Goal: Transaction & Acquisition: Purchase product/service

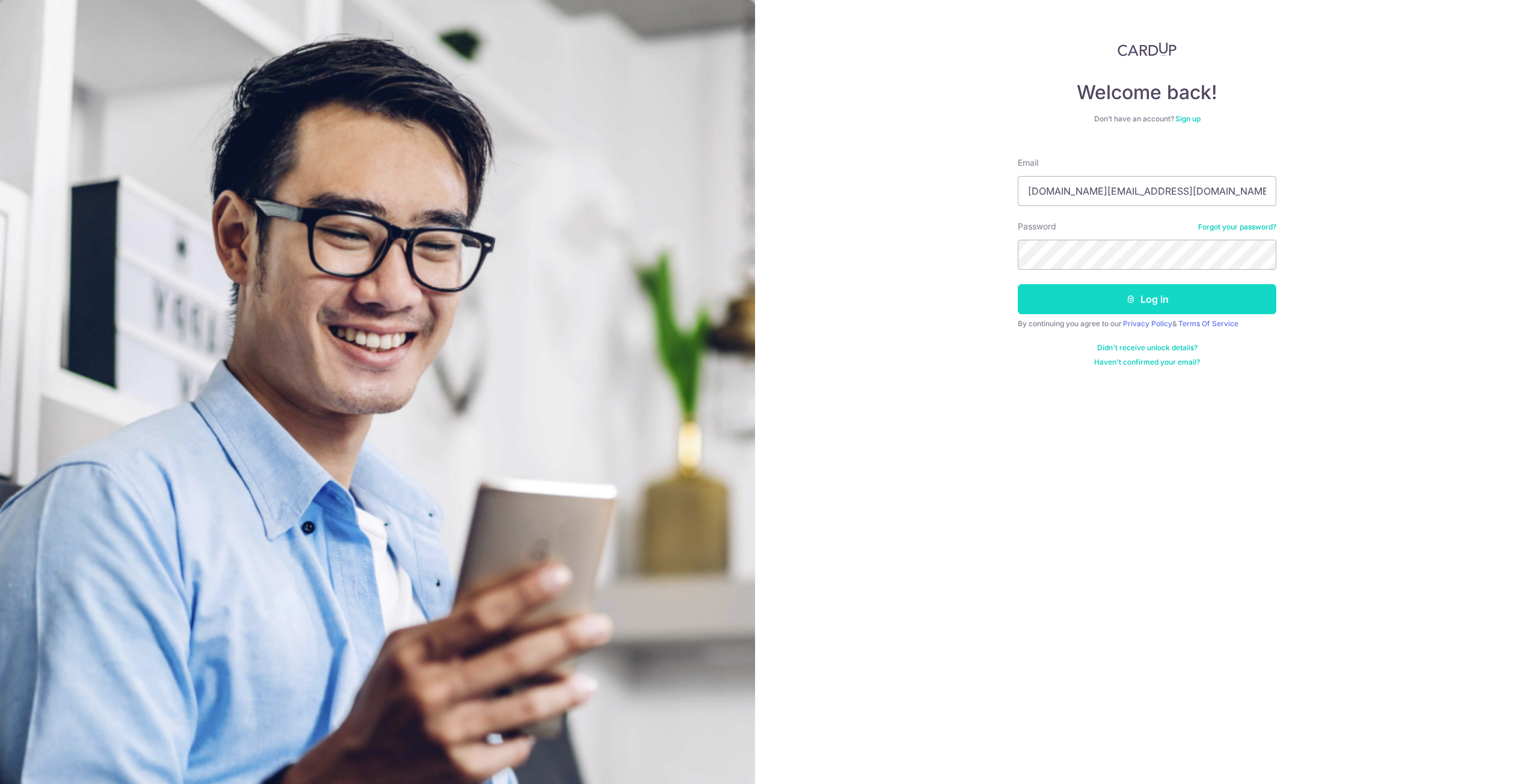
click at [1081, 306] on button "Log in" at bounding box center [1147, 299] width 258 height 30
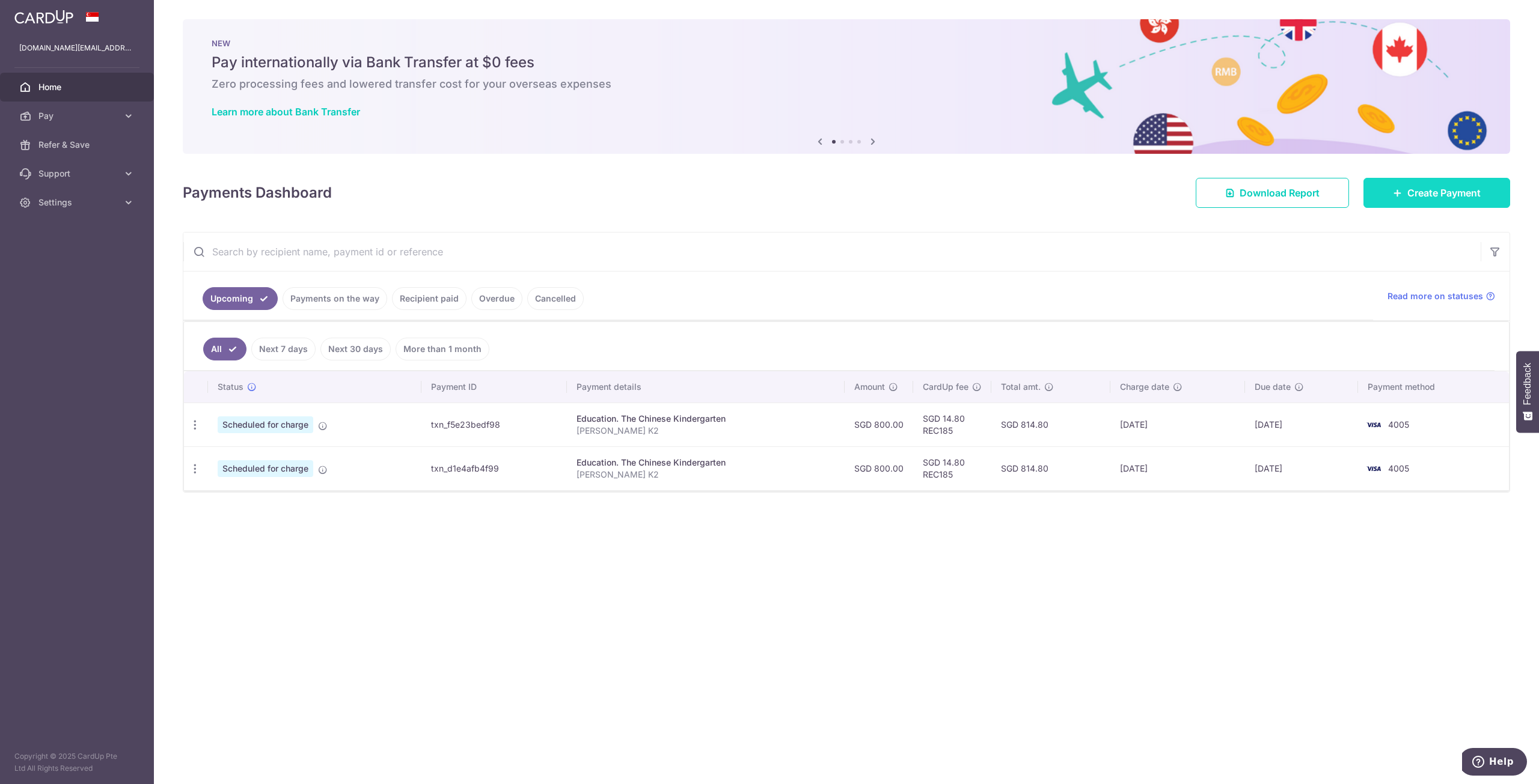
click at [1453, 198] on span "Create Payment" at bounding box center [1444, 193] width 73 height 14
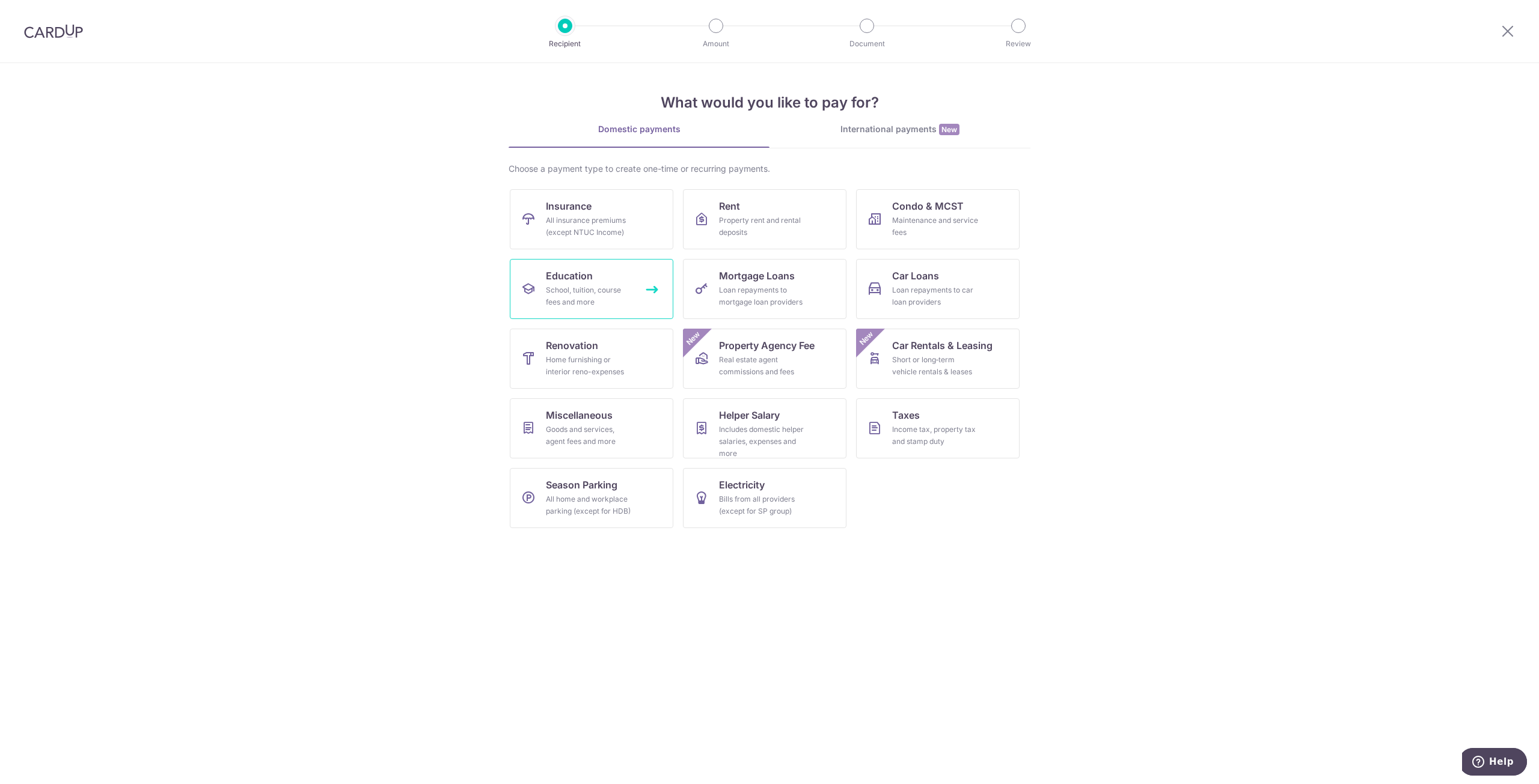
click at [577, 283] on link "Education School, tuition, course fees and more" at bounding box center [591, 289] width 164 height 60
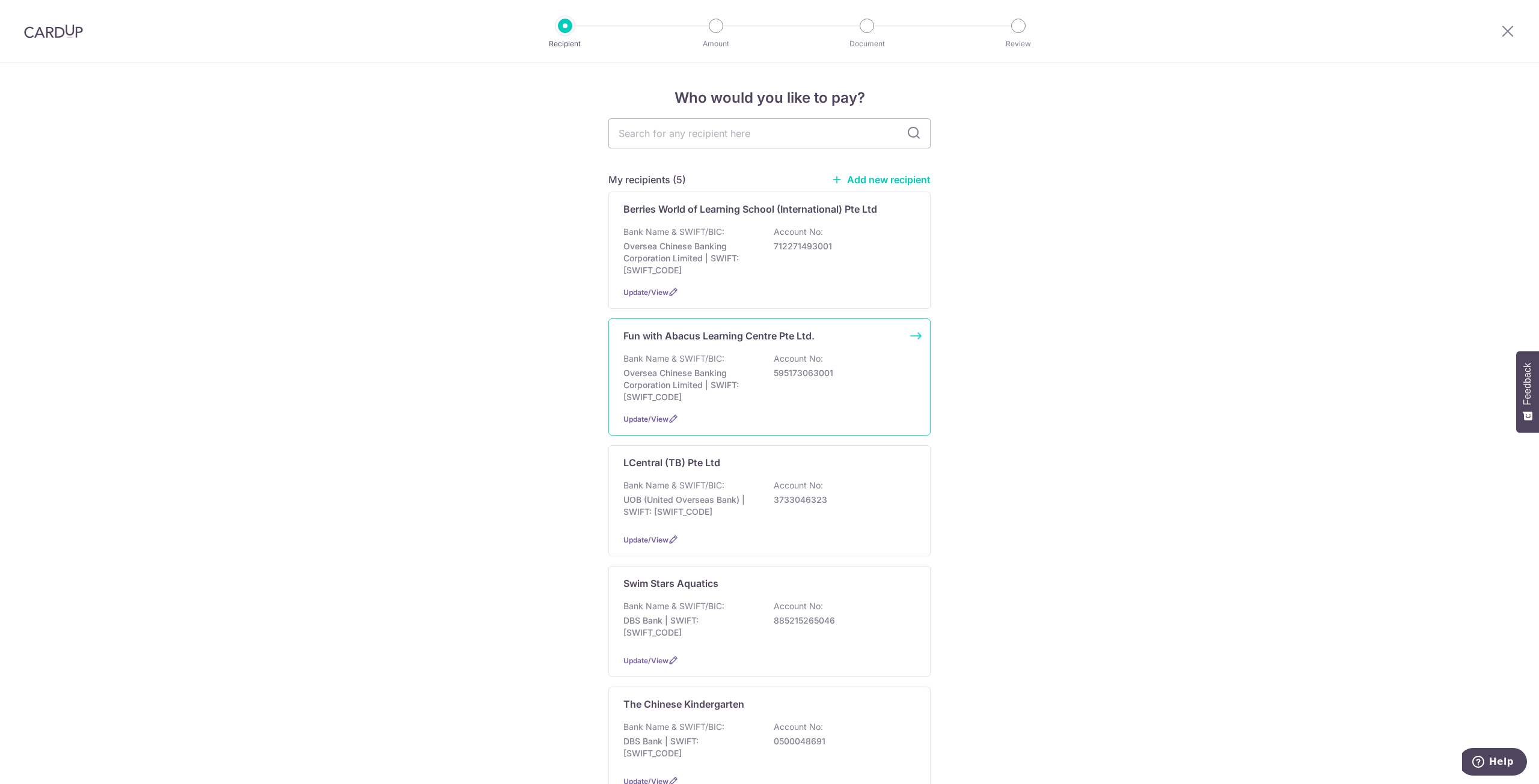
click at [824, 405] on div "Fun with Abacus Learning Centre Pte Ltd. Bank Name & SWIFT/BIC: Oversea Chinese…" at bounding box center [769, 377] width 322 height 117
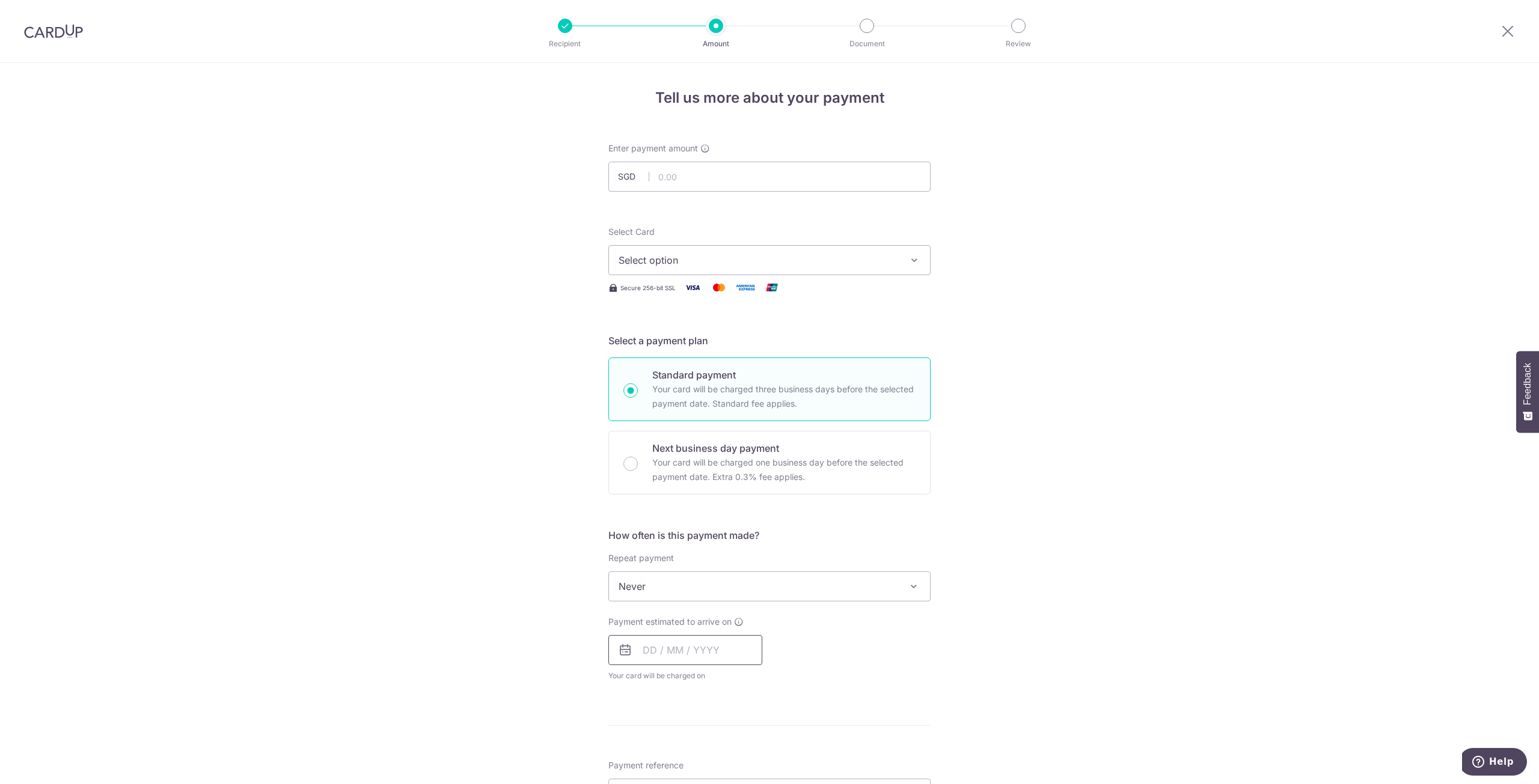
click at [682, 648] on input "text" at bounding box center [684, 650] width 154 height 30
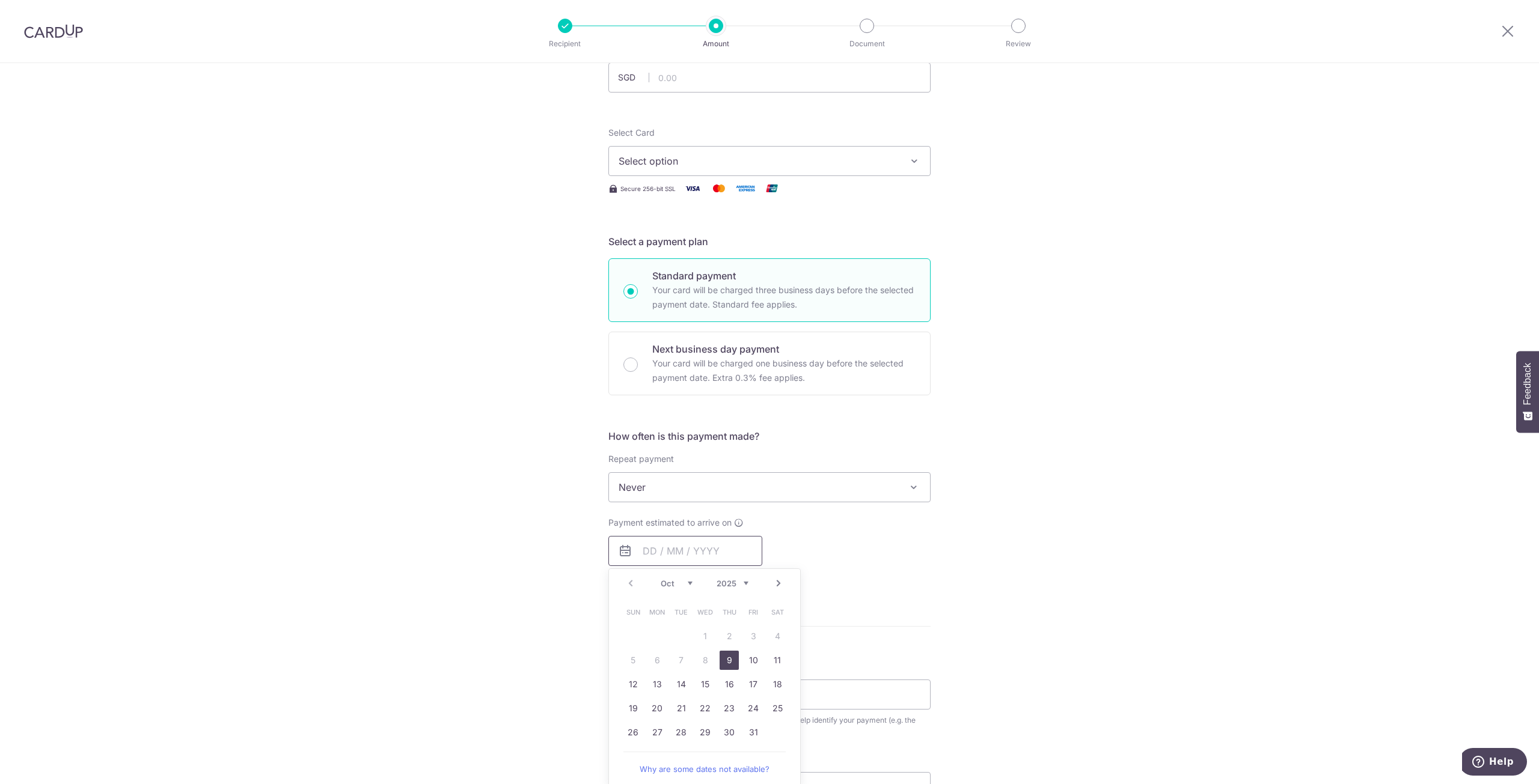
scroll to position [120, 0]
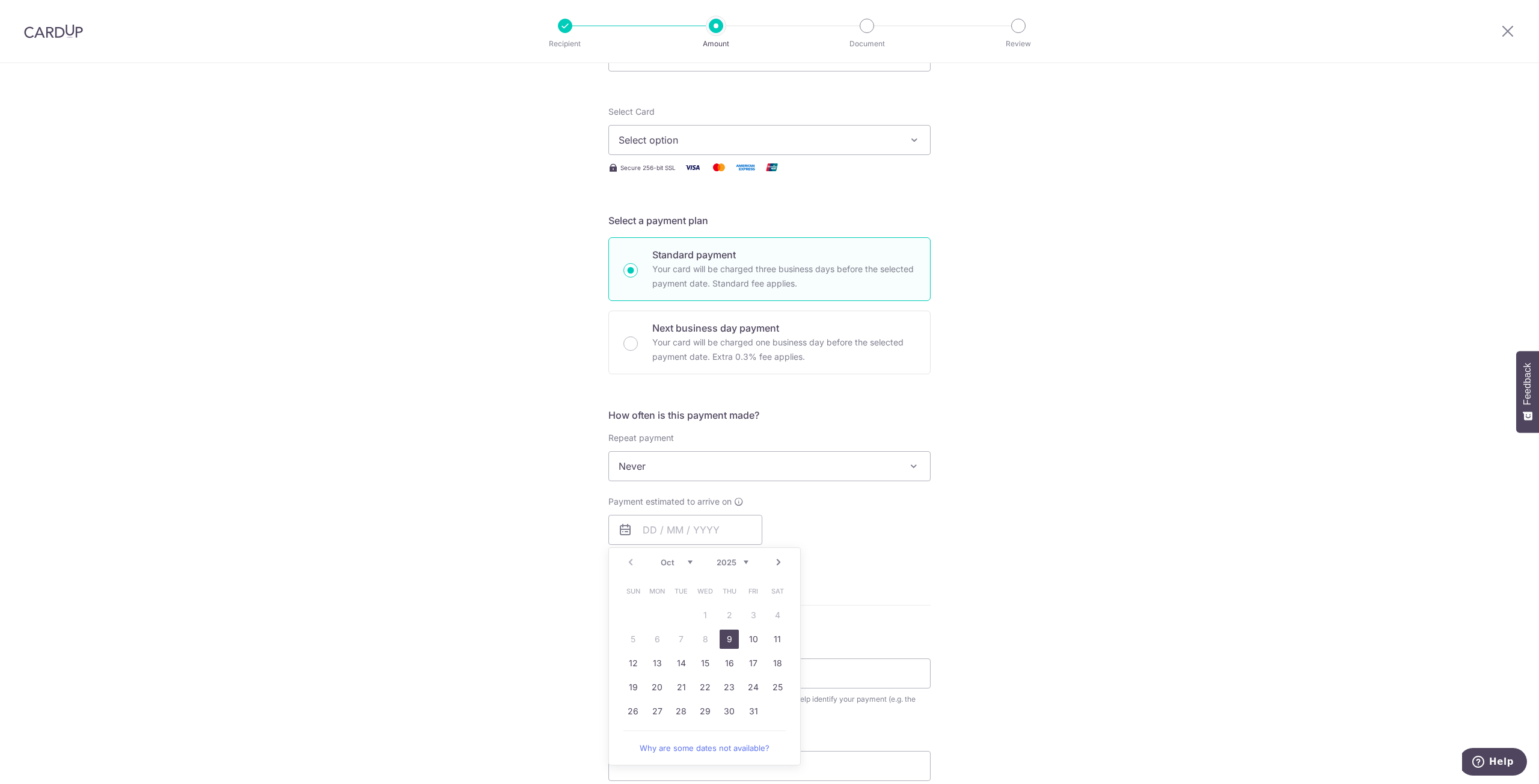
click at [723, 638] on link "9" at bounding box center [729, 639] width 19 height 19
type input "[DATE]"
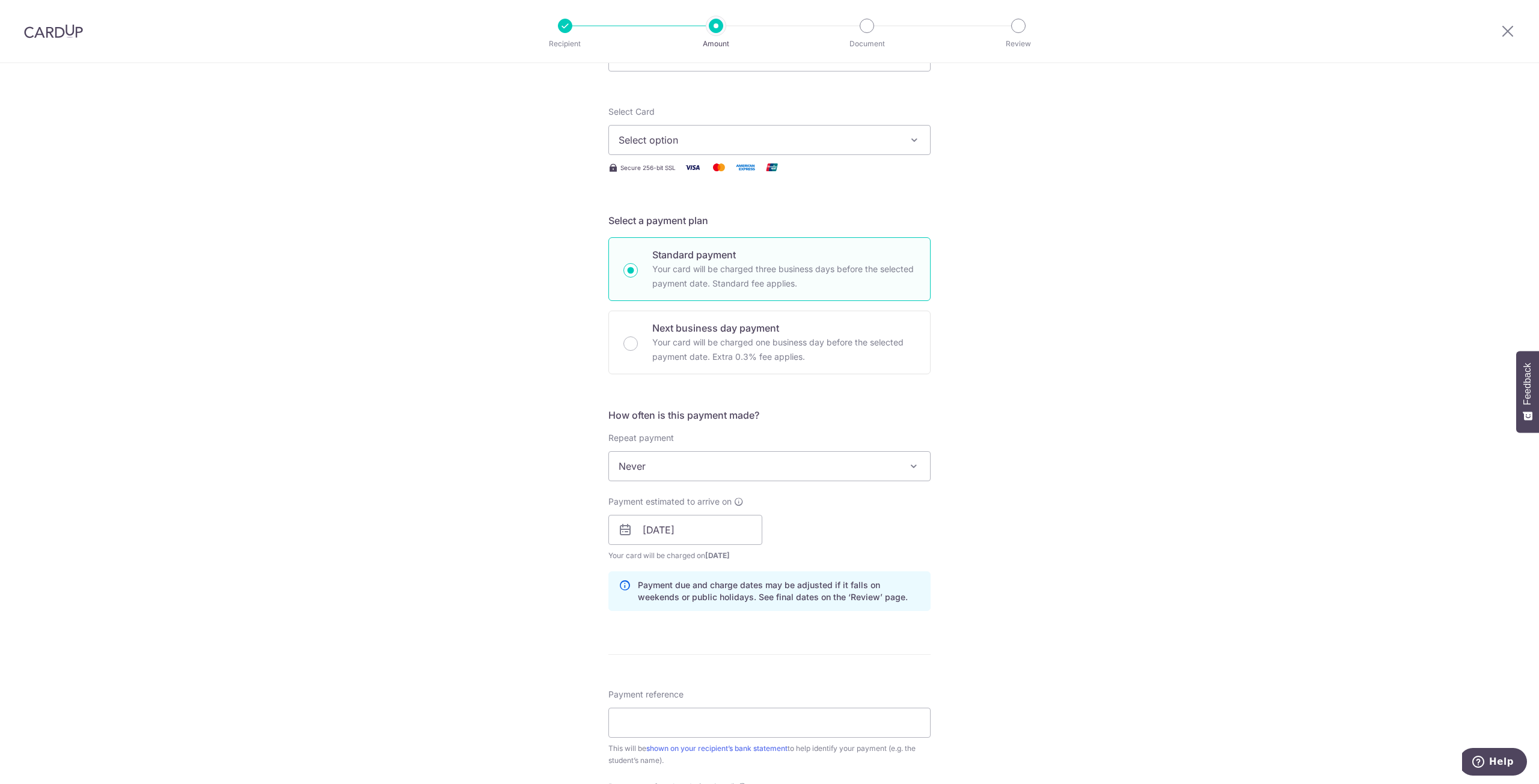
click at [519, 594] on div "Tell us more about your payment Enter payment amount SGD Select Card Select opt…" at bounding box center [770, 510] width 1539 height 1136
click at [669, 128] on button "Select option" at bounding box center [769, 140] width 322 height 30
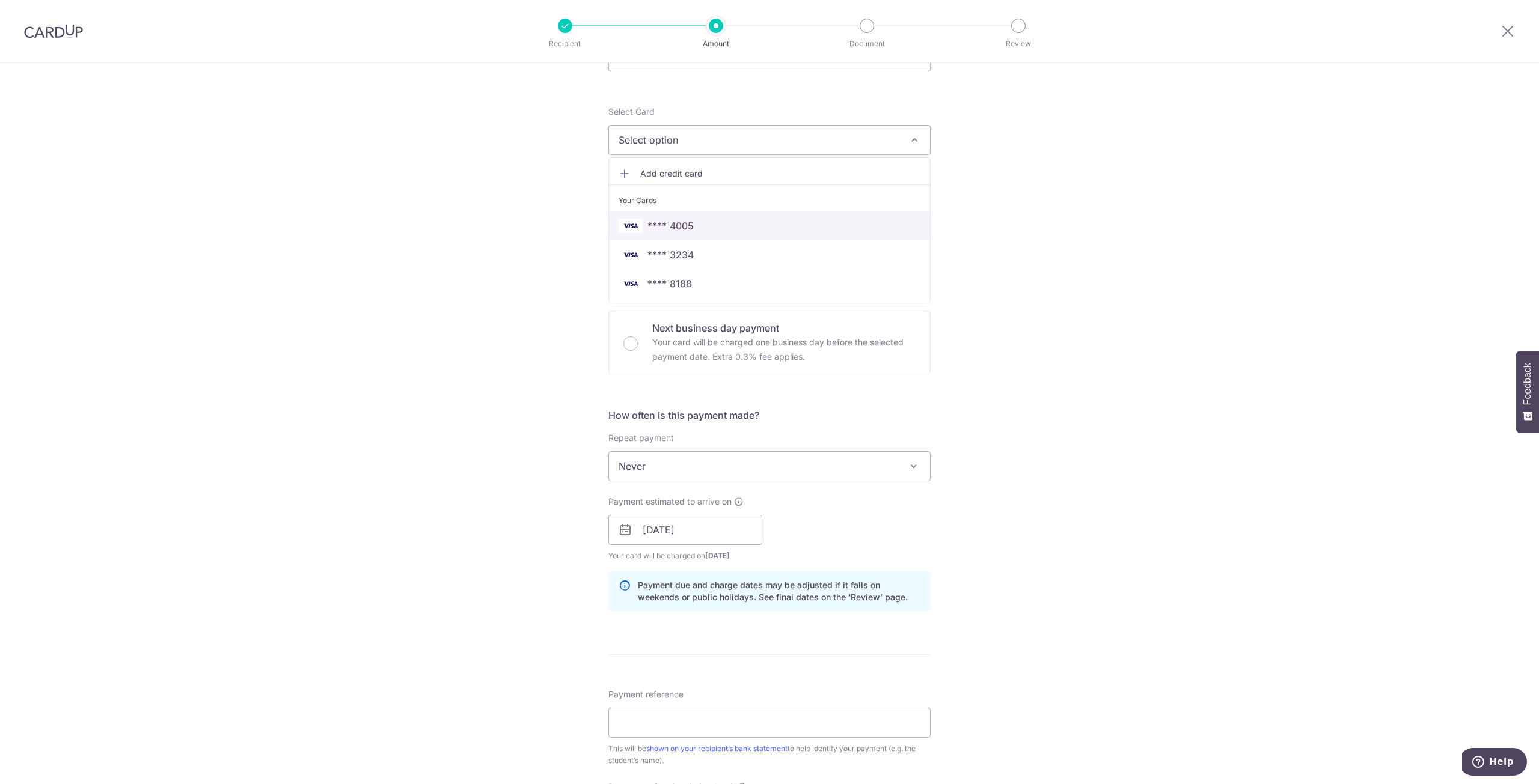
click at [673, 227] on span "**** 4005" at bounding box center [670, 226] width 46 height 14
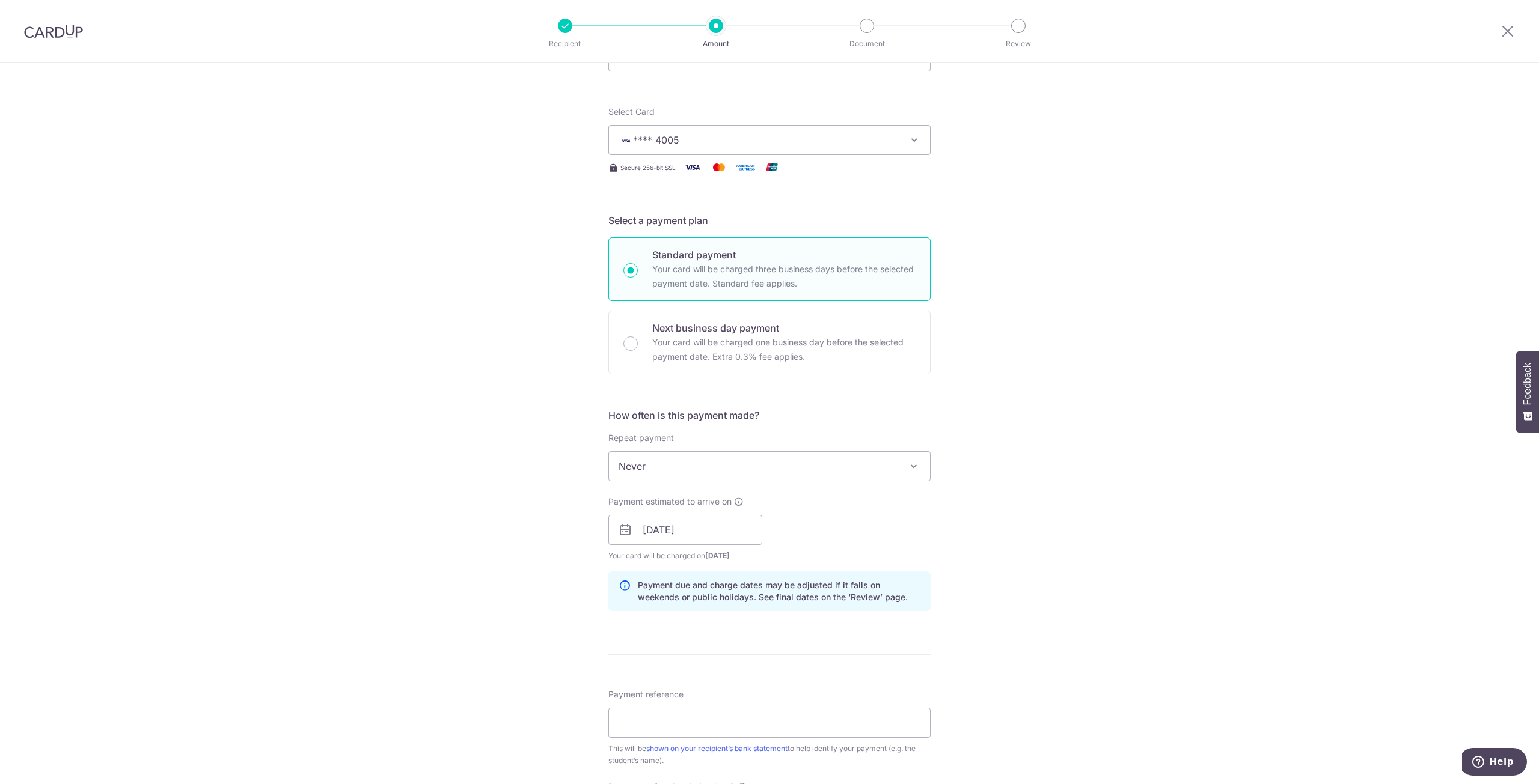
click at [502, 320] on div "Tell us more about your payment Enter payment amount SGD Select Card **** 4005 …" at bounding box center [770, 510] width 1539 height 1136
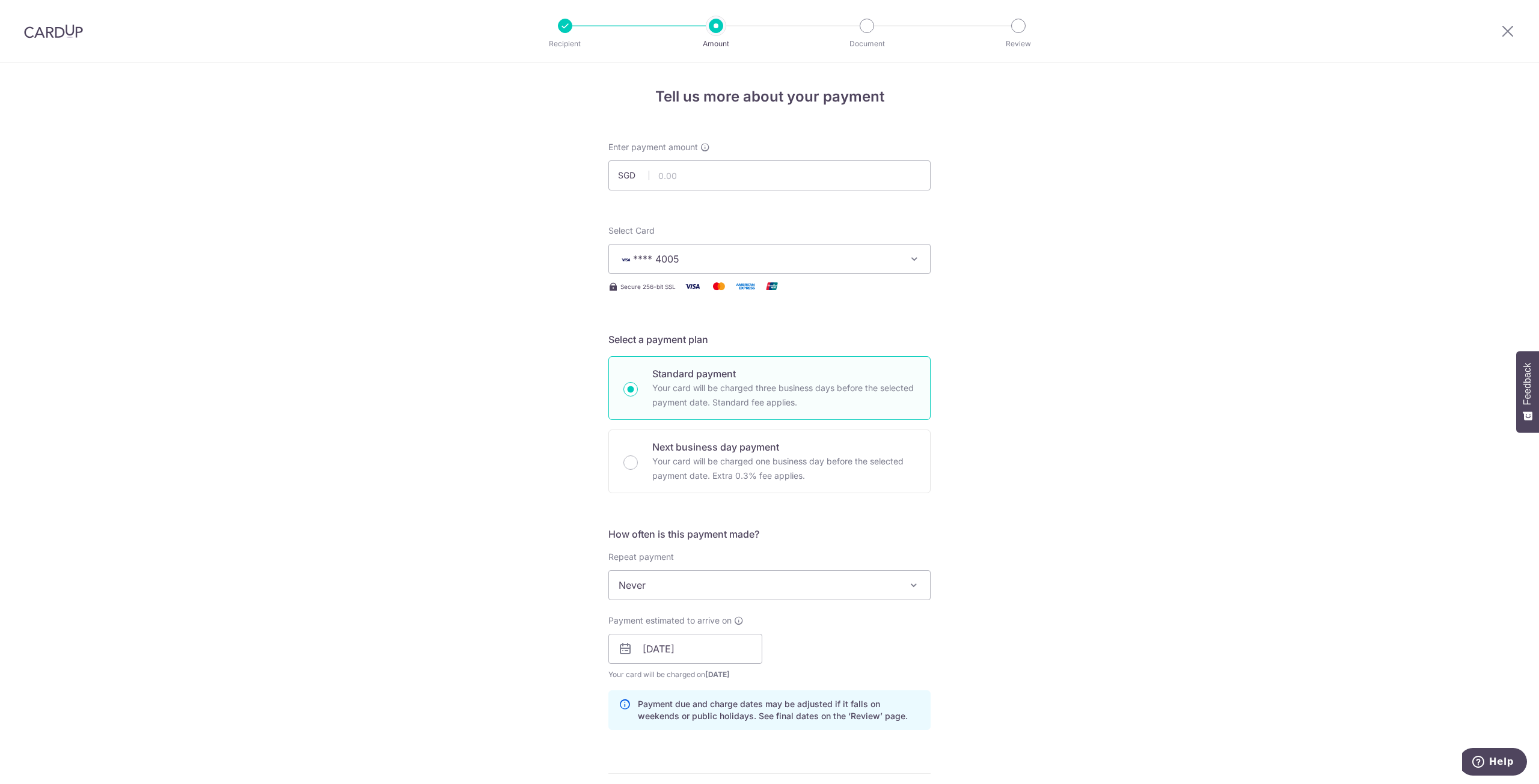
scroll to position [0, 0]
click at [727, 172] on input "text" at bounding box center [769, 176] width 322 height 30
click at [473, 498] on div "Tell us more about your payment Enter payment amount SGD Select Card **** 4005 …" at bounding box center [770, 631] width 1539 height 1136
click at [745, 176] on input "text" at bounding box center [769, 176] width 322 height 30
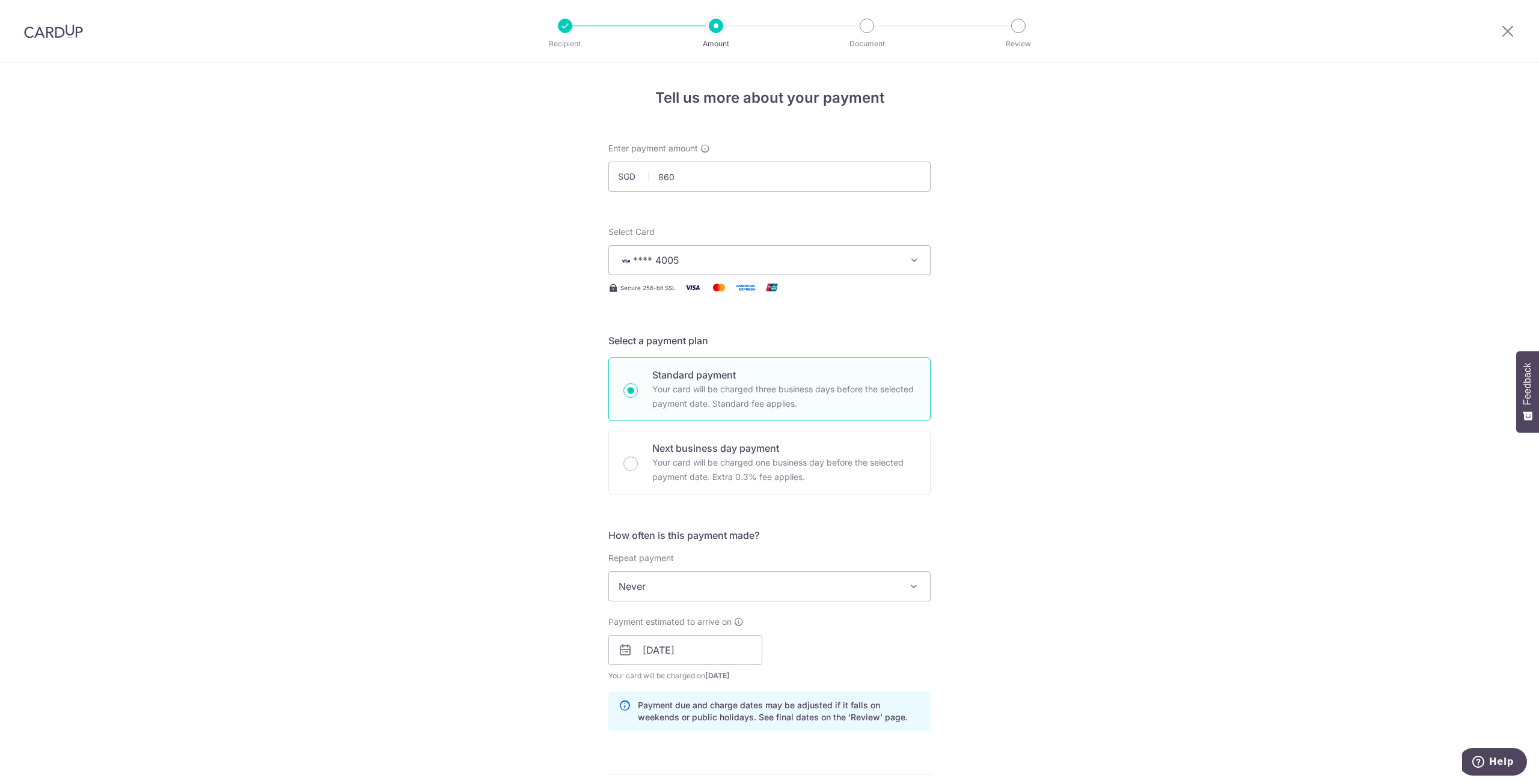
click at [405, 279] on div "Tell us more about your payment Enter payment amount SGD 860 Select Card **** 4…" at bounding box center [770, 631] width 1539 height 1136
type input "860.00"
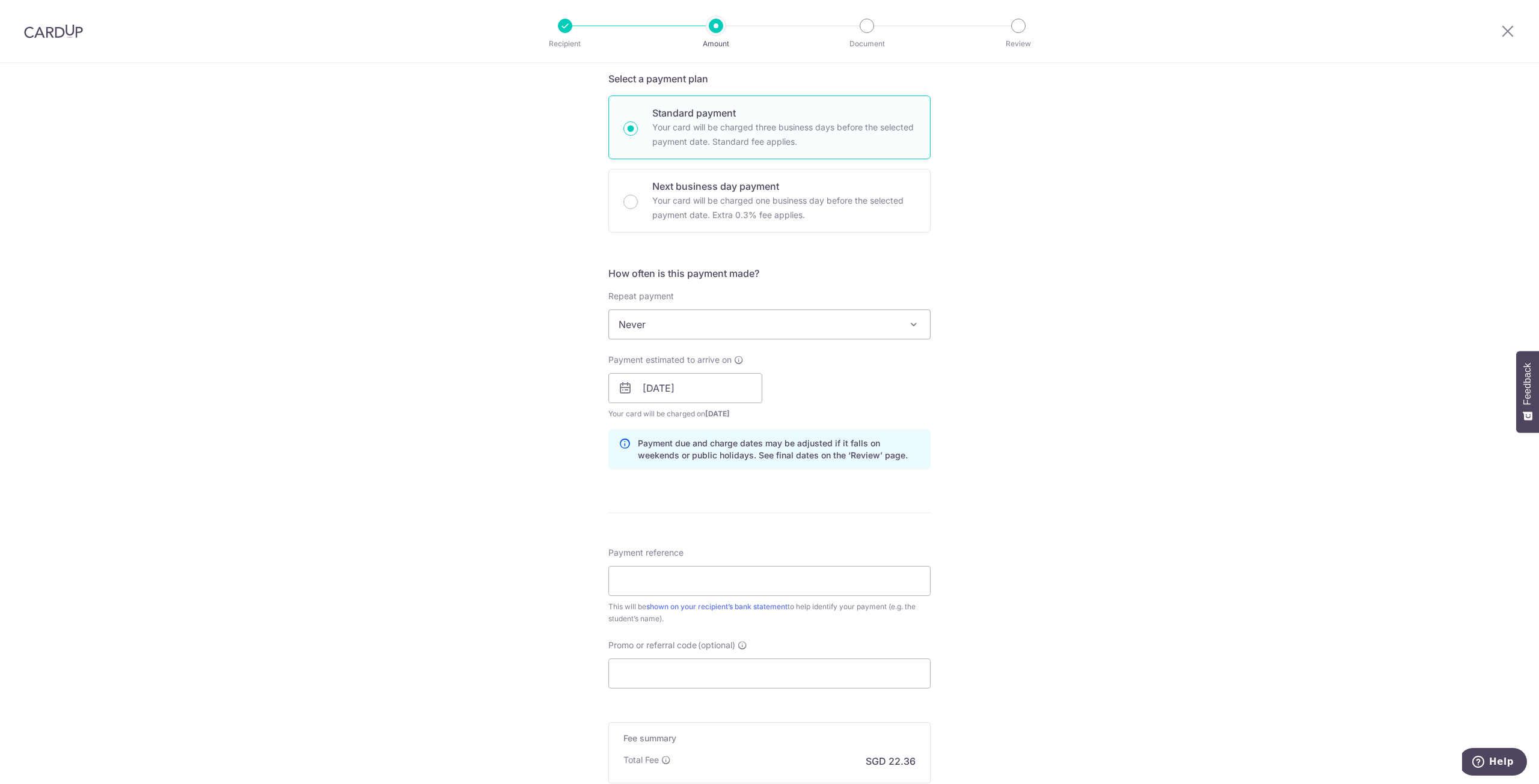
scroll to position [301, 0]
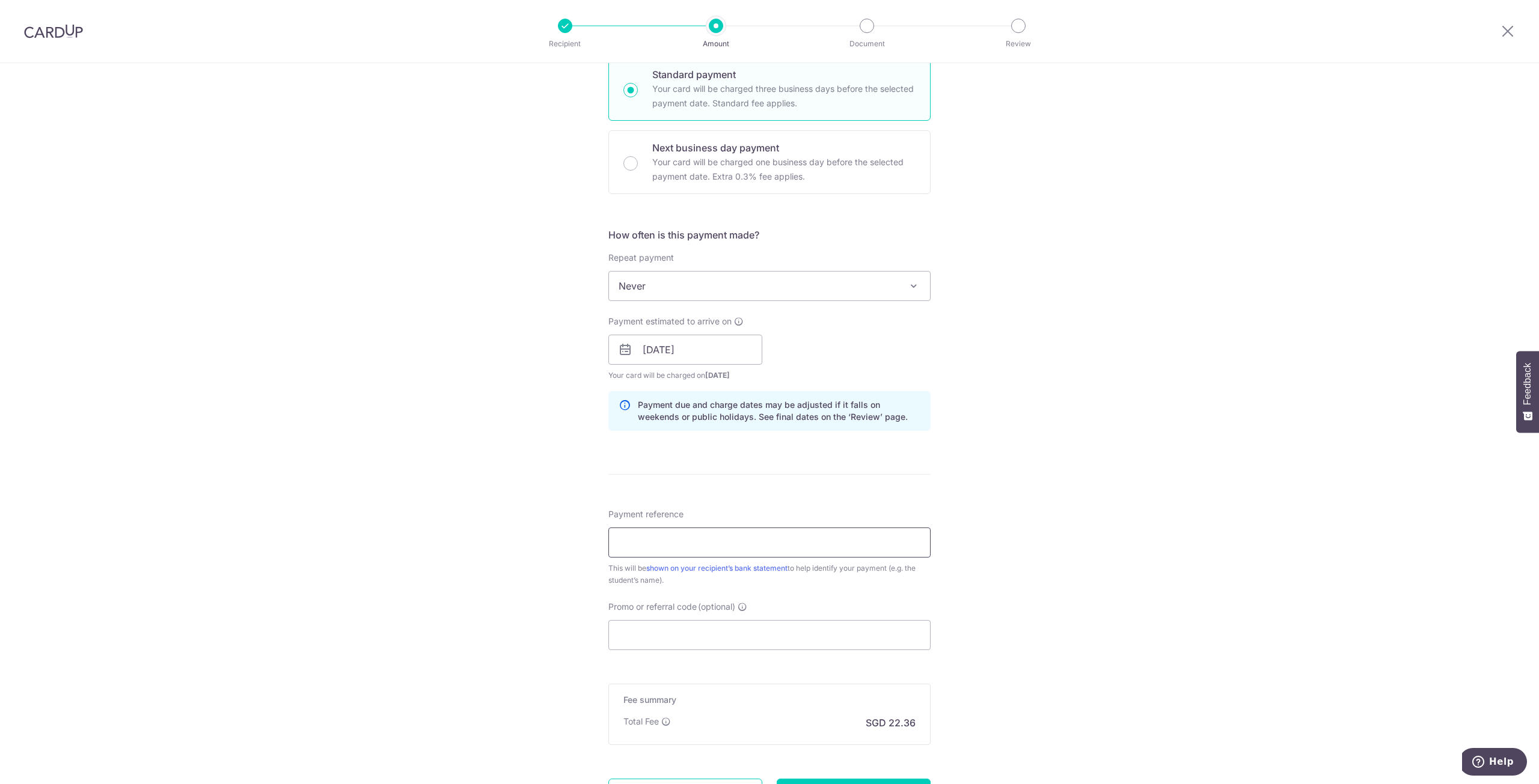
click at [645, 545] on input "Payment reference" at bounding box center [769, 542] width 322 height 30
paste input "Term 4"
type input "Term 4 Jaden [PERSON_NAME] [PERSON_NAME]"
click at [350, 450] on div "Tell us more about your payment Enter payment amount SGD 860.00 860.00 Select C…" at bounding box center [770, 330] width 1539 height 1136
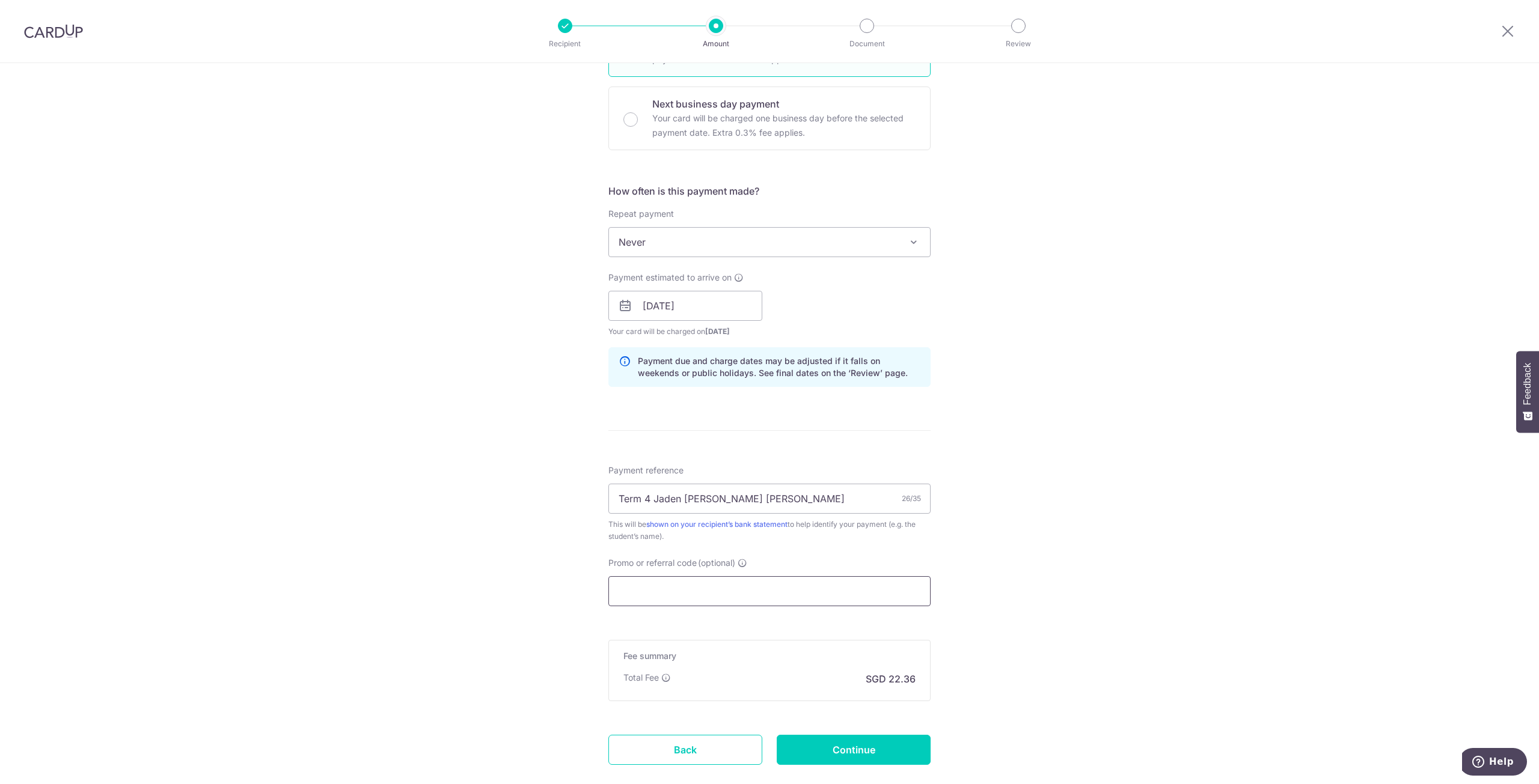
scroll to position [415, 0]
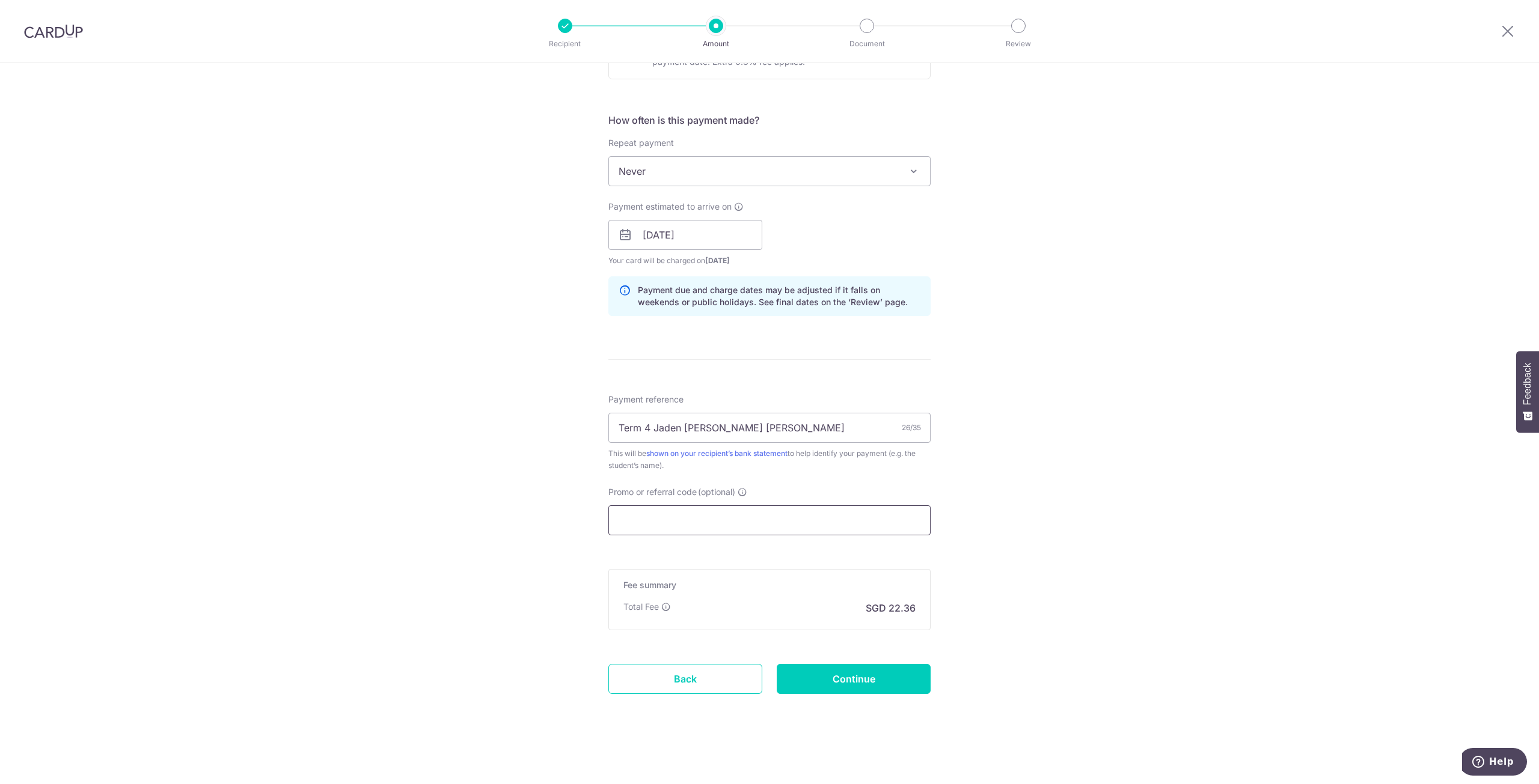
click at [747, 522] on input "Promo or referral code (optional)" at bounding box center [769, 520] width 322 height 30
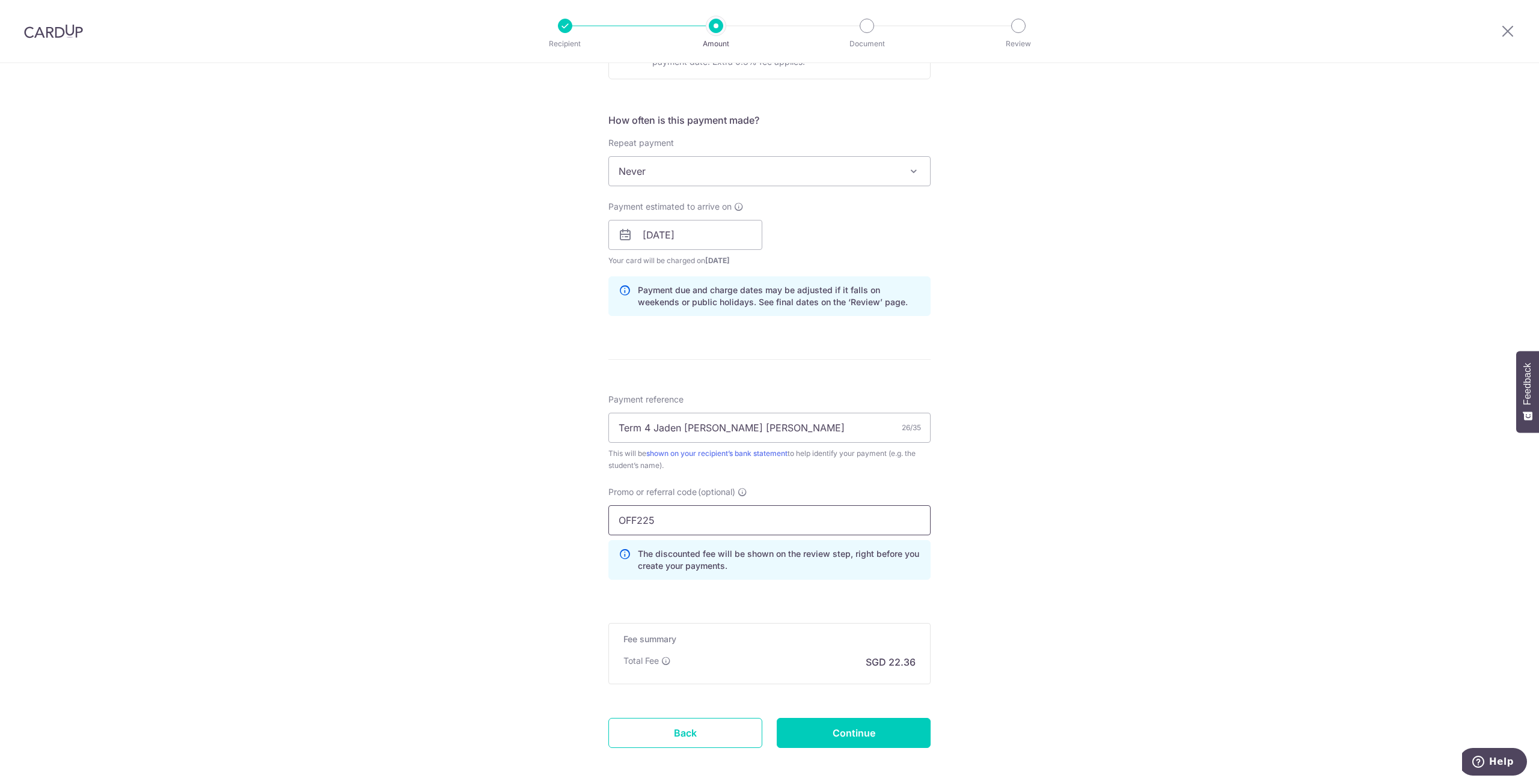
type input "OFF225"
click at [430, 565] on div "Tell us more about your payment Enter payment amount SGD 860.00 860.00 Select C…" at bounding box center [770, 243] width 1539 height 1190
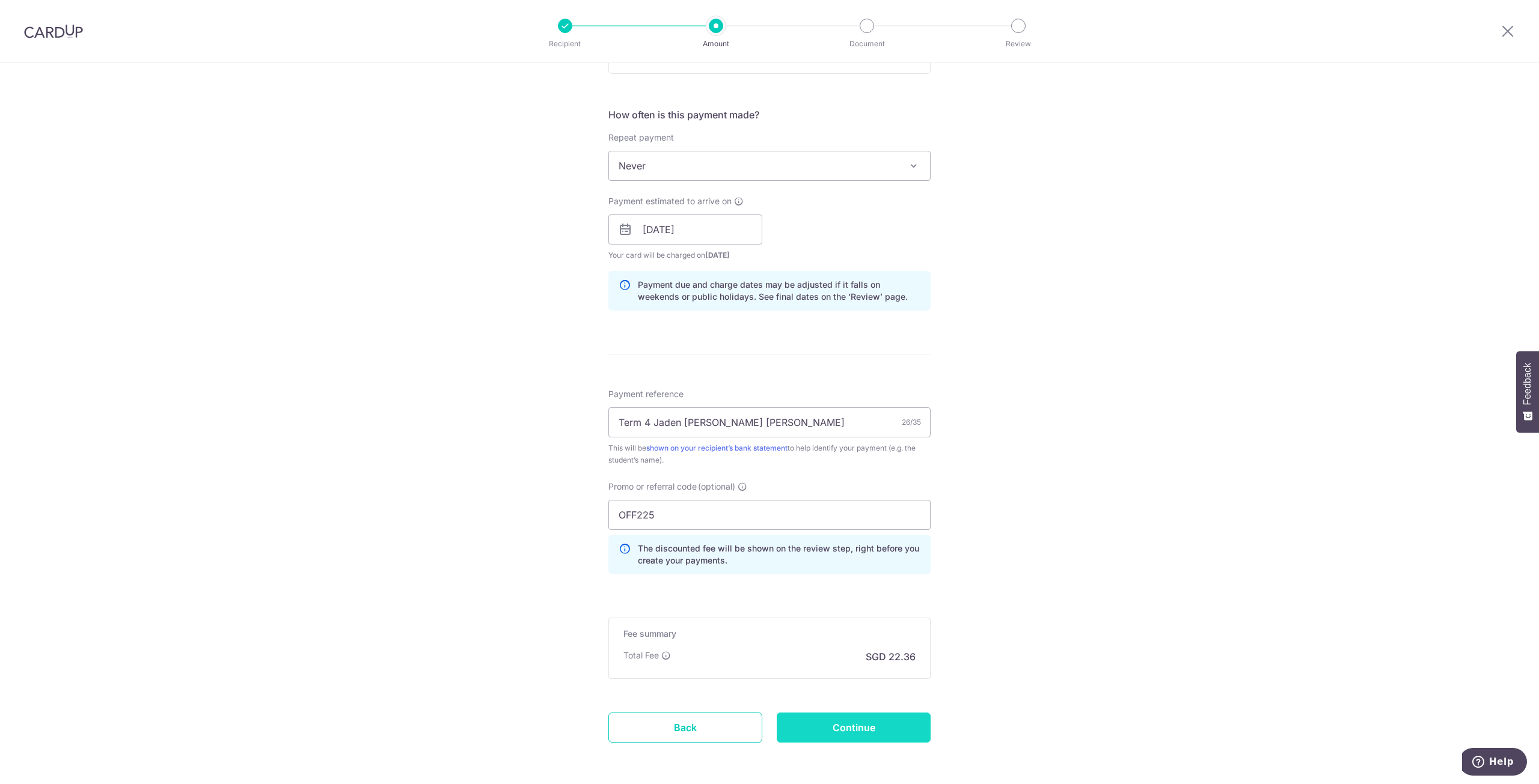
click at [873, 730] on input "Continue" at bounding box center [853, 727] width 154 height 30
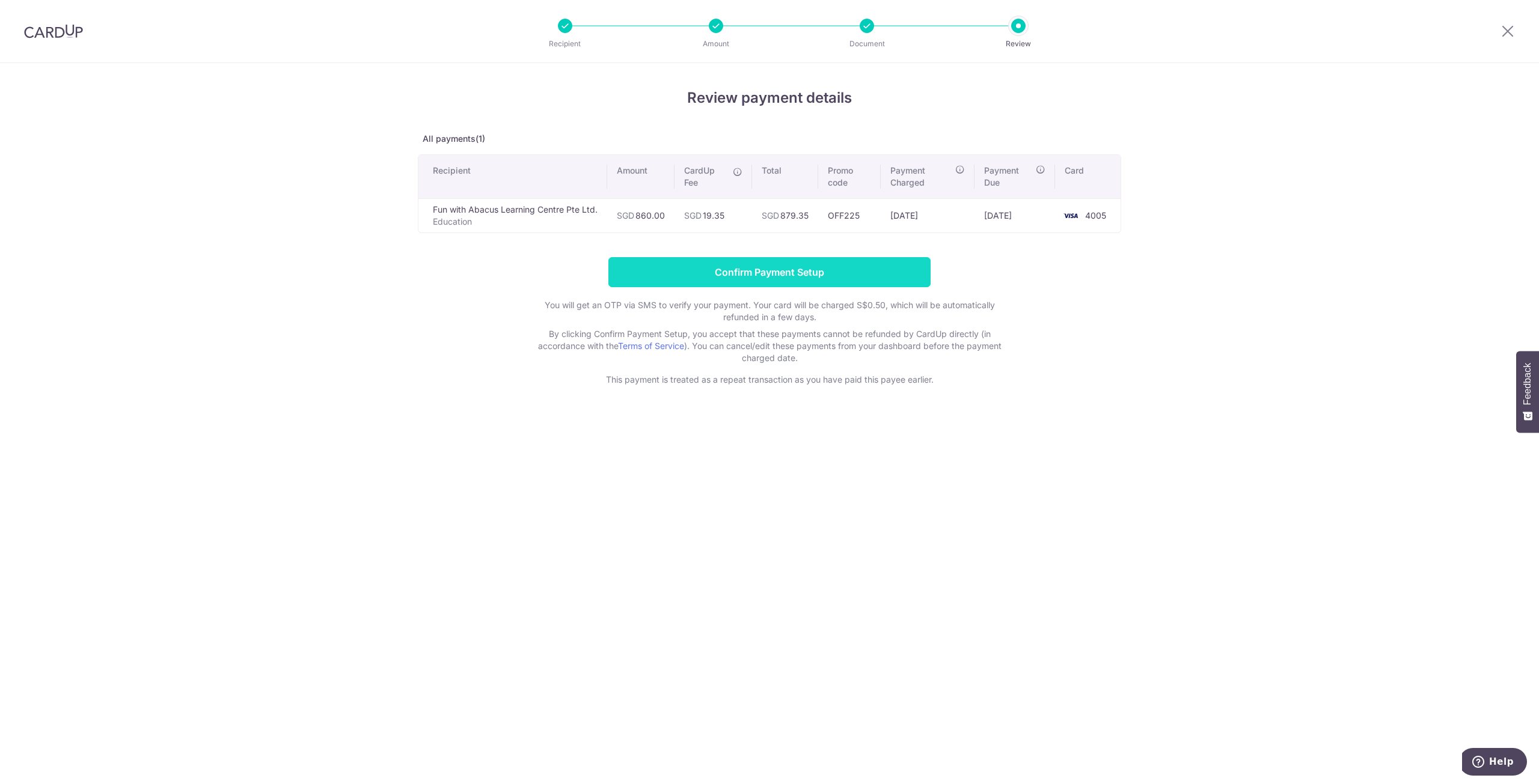
click at [718, 261] on input "Confirm Payment Setup" at bounding box center [769, 272] width 322 height 30
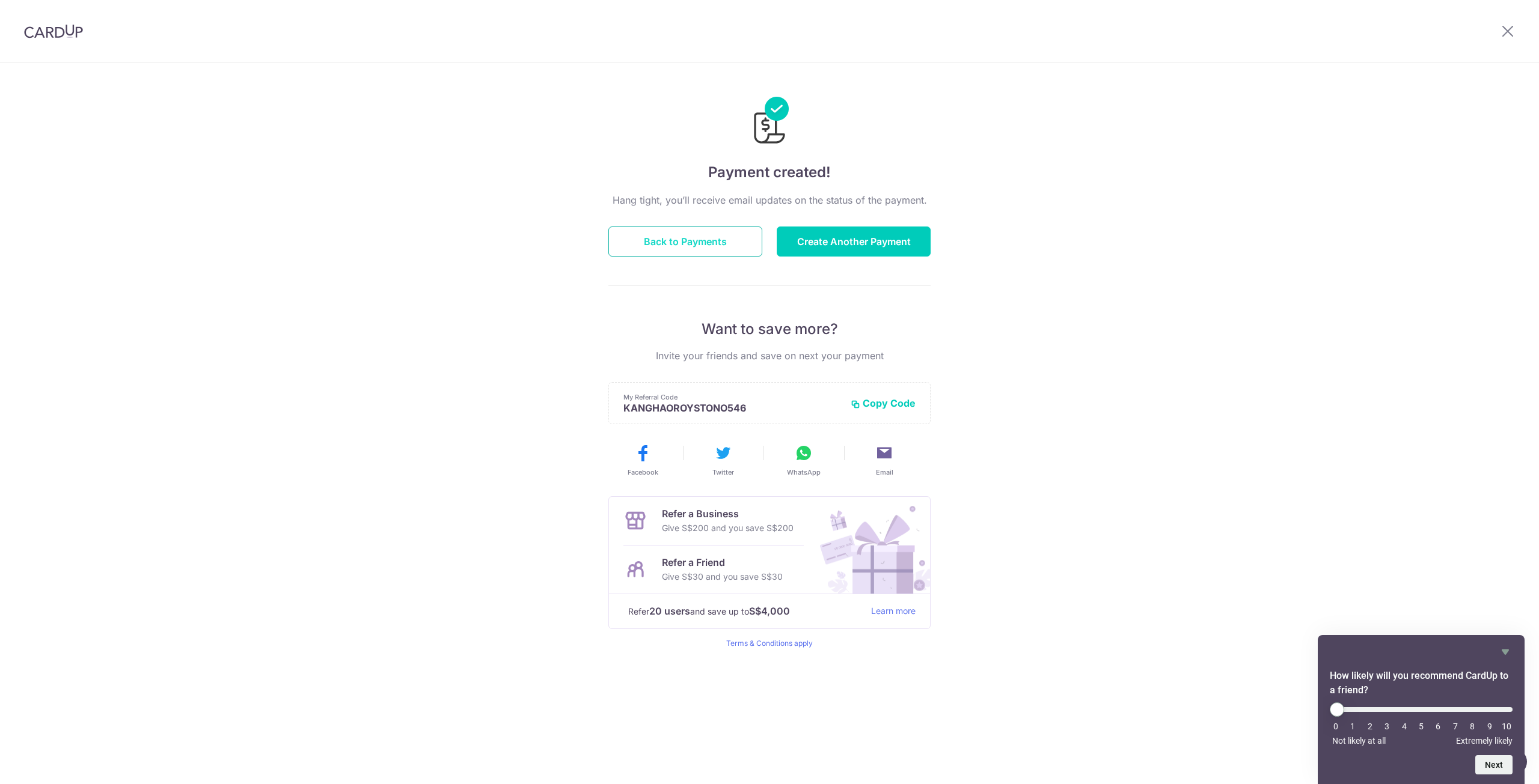
click at [678, 237] on button "Back to Payments" at bounding box center [684, 242] width 154 height 30
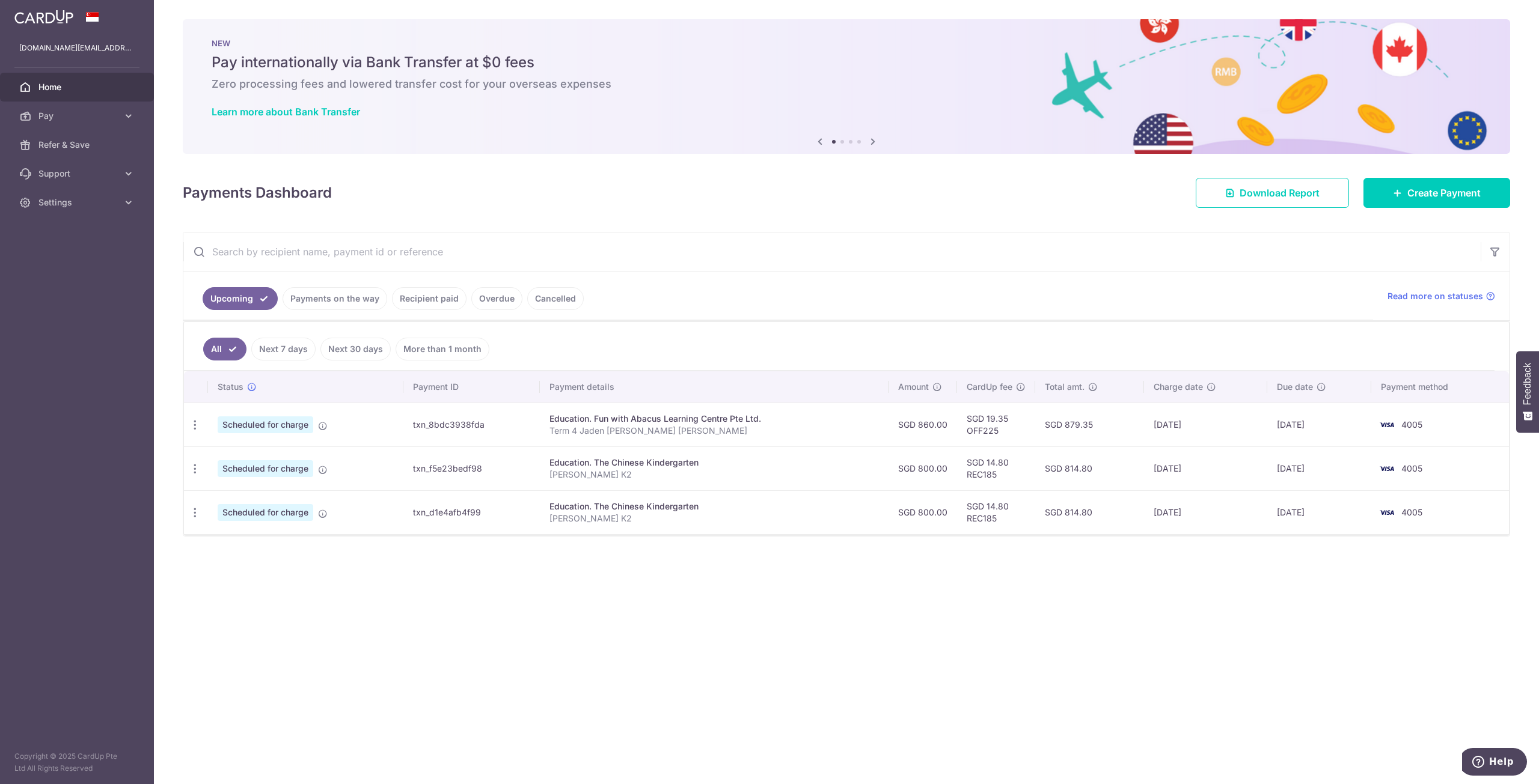
click at [736, 296] on ul "Upcoming Payments on the way Recipient paid Overdue Cancelled" at bounding box center [778, 296] width 1190 height 49
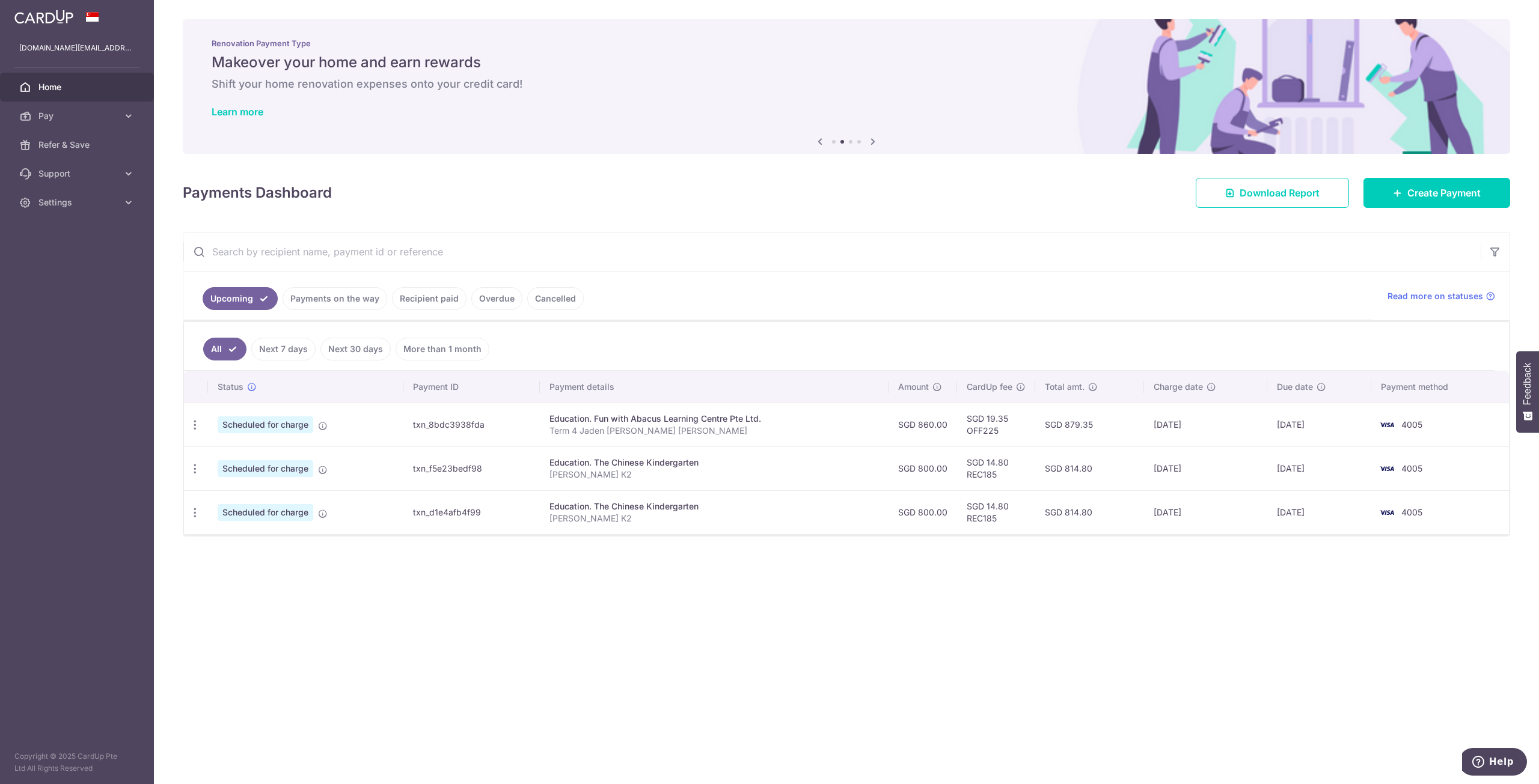
drag, startPoint x: 723, startPoint y: 644, endPoint x: 721, endPoint y: 637, distance: 7.3
click at [721, 642] on div "× Pause Schedule Pause all future payments in this series Pause just this one p…" at bounding box center [846, 392] width 1385 height 784
